Goal: Navigation & Orientation: Find specific page/section

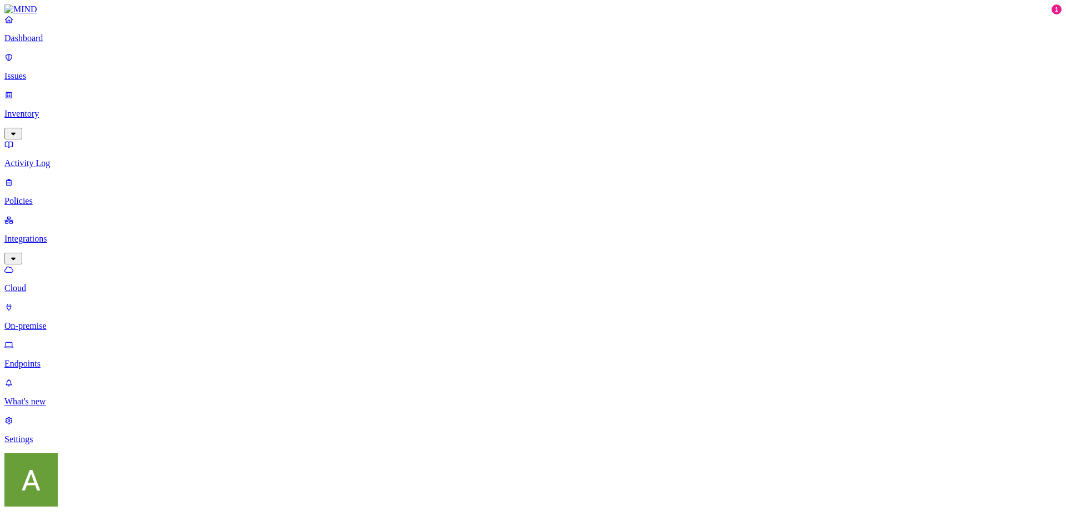
drag, startPoint x: 148, startPoint y: 16, endPoint x: 456, endPoint y: 377, distance: 474.5
drag, startPoint x: 703, startPoint y: 402, endPoint x: 138, endPoint y: 31, distance: 676.2
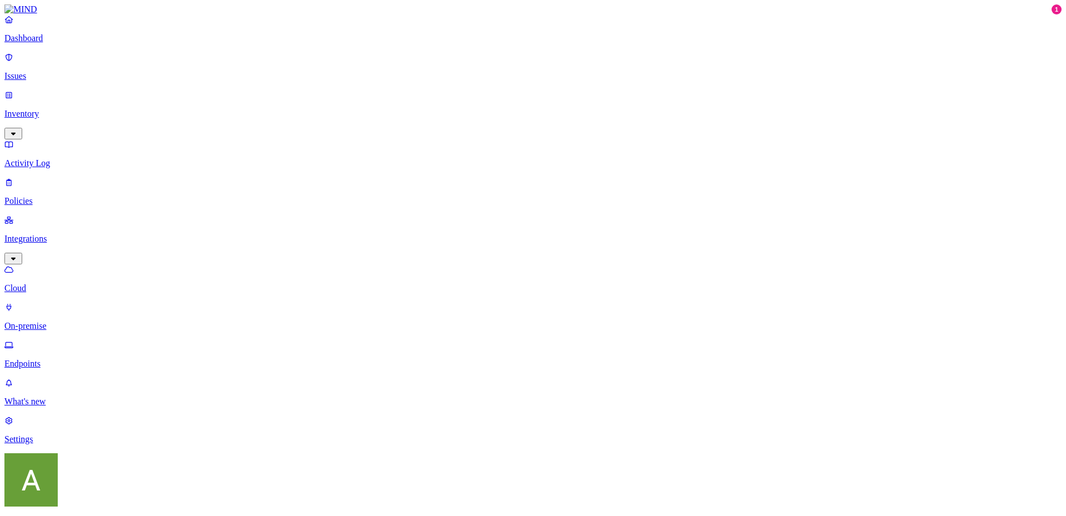
drag, startPoint x: 135, startPoint y: 19, endPoint x: 726, endPoint y: 413, distance: 710.2
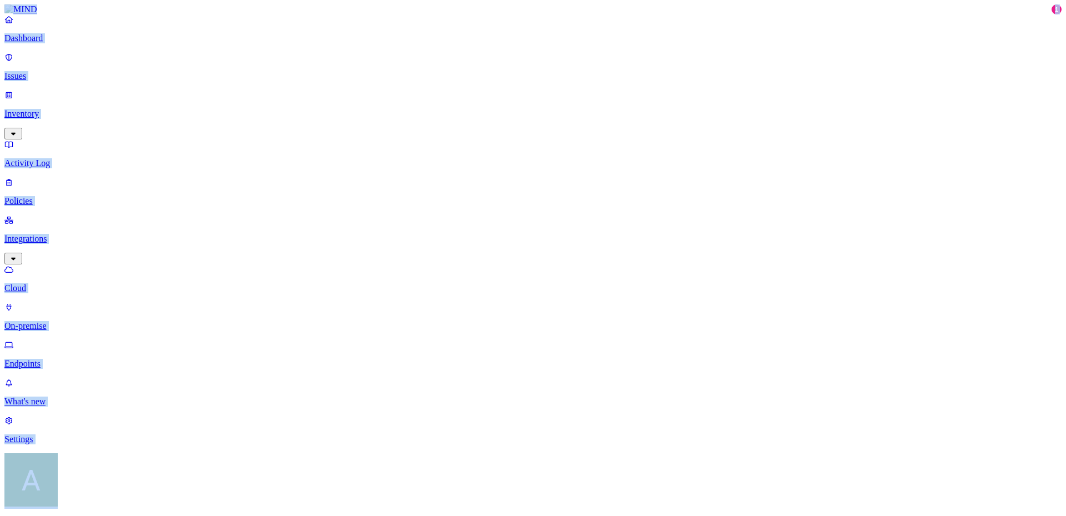
drag, startPoint x: 834, startPoint y: 406, endPoint x: 2, endPoint y: 29, distance: 913.3
drag, startPoint x: 837, startPoint y: 400, endPoint x: 2, endPoint y: 32, distance: 912.4
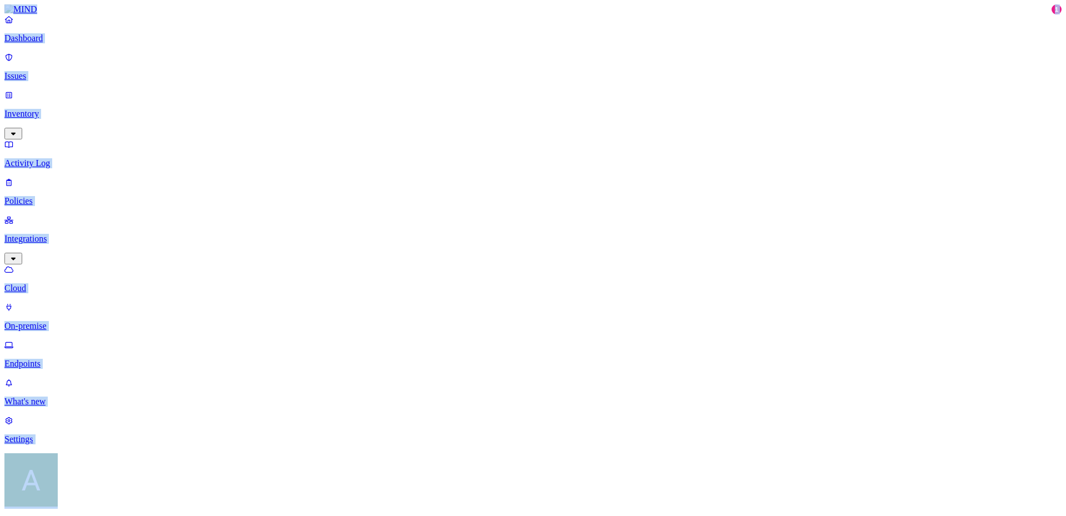
drag, startPoint x: 804, startPoint y: 417, endPoint x: 0, endPoint y: 55, distance: 882.0
drag, startPoint x: 877, startPoint y: 350, endPoint x: 0, endPoint y: 5, distance: 942.1
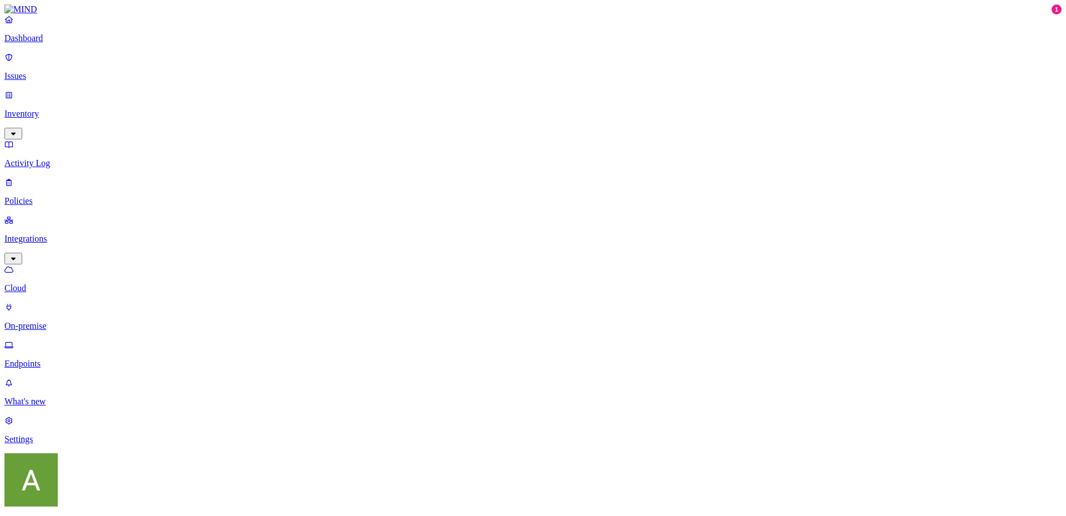
drag, startPoint x: 885, startPoint y: 408, endPoint x: 129, endPoint y: 16, distance: 851.8
drag, startPoint x: 130, startPoint y: 14, endPoint x: 135, endPoint y: 9, distance: 7.9
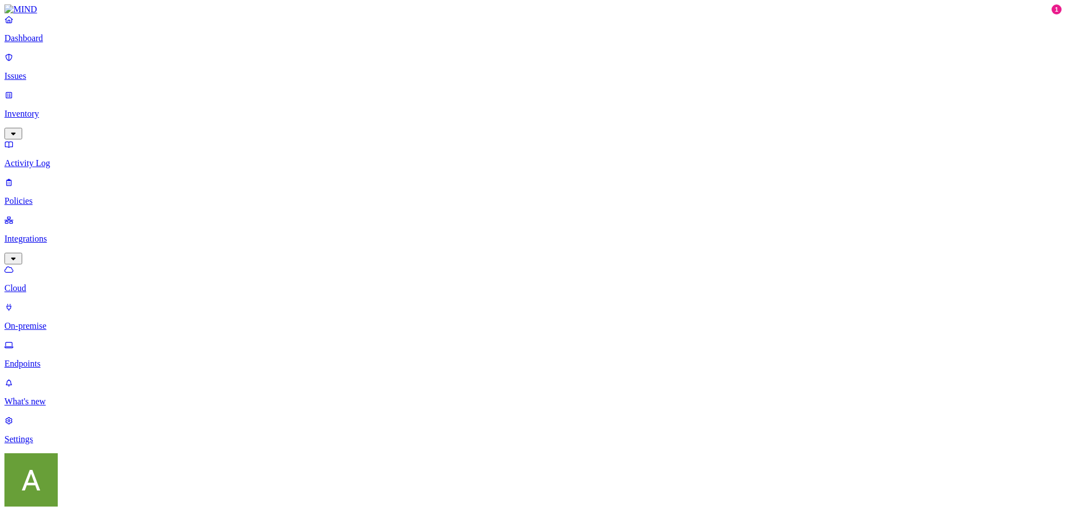
drag, startPoint x: 132, startPoint y: 7, endPoint x: 696, endPoint y: 417, distance: 697.7
